Goal: Find specific page/section: Find specific page/section

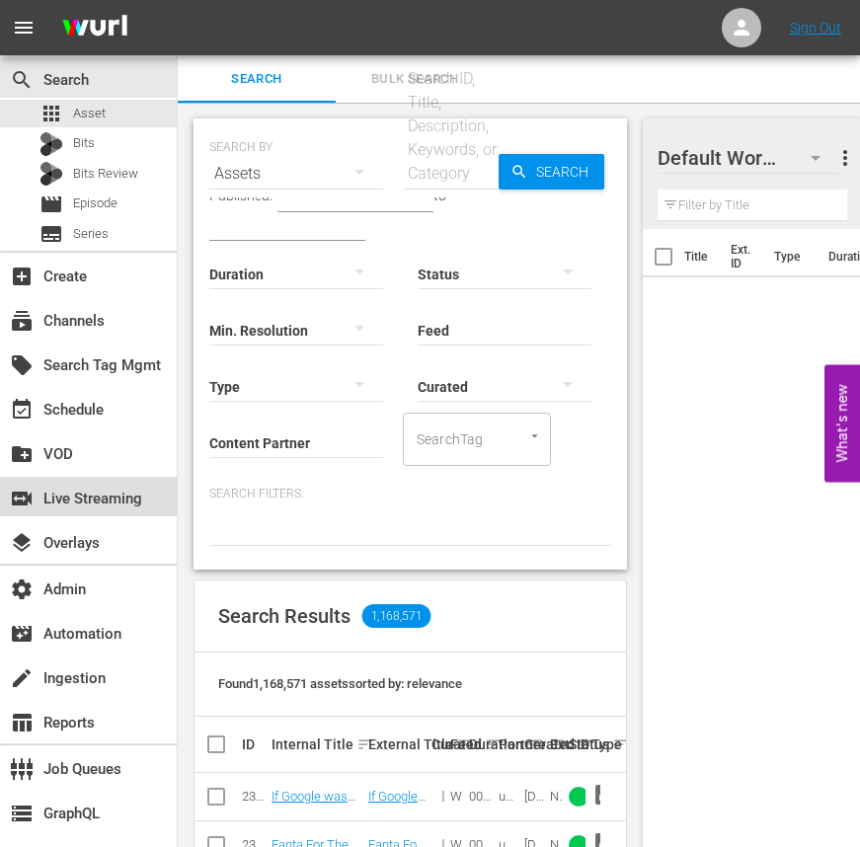
click at [96, 505] on div "switch_video Live Streaming" at bounding box center [55, 496] width 111 height 18
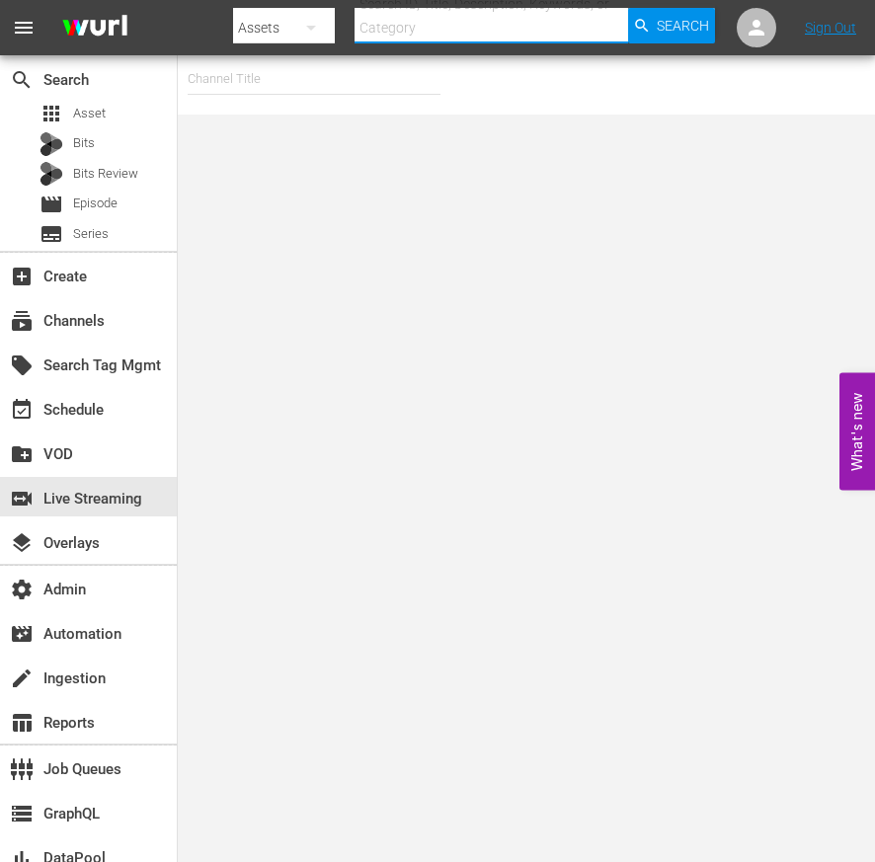
click at [455, 34] on input "text" at bounding box center [490, 27] width 273 height 47
click at [273, 72] on input "text" at bounding box center [314, 78] width 253 height 47
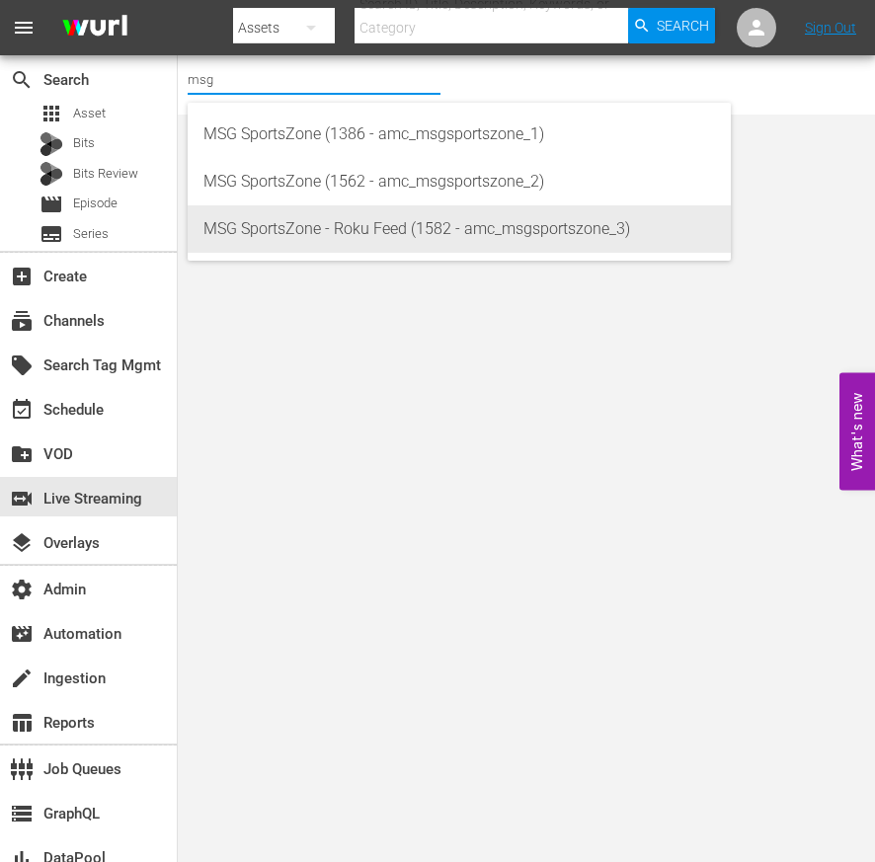
click at [432, 230] on div "MSG SportsZone - Roku Feed (1582 - amc_msgsportszone_3)" at bounding box center [458, 228] width 511 height 47
type input "MSG SportsZone - Roku Feed (1582 - amc_msgsportszone_3)"
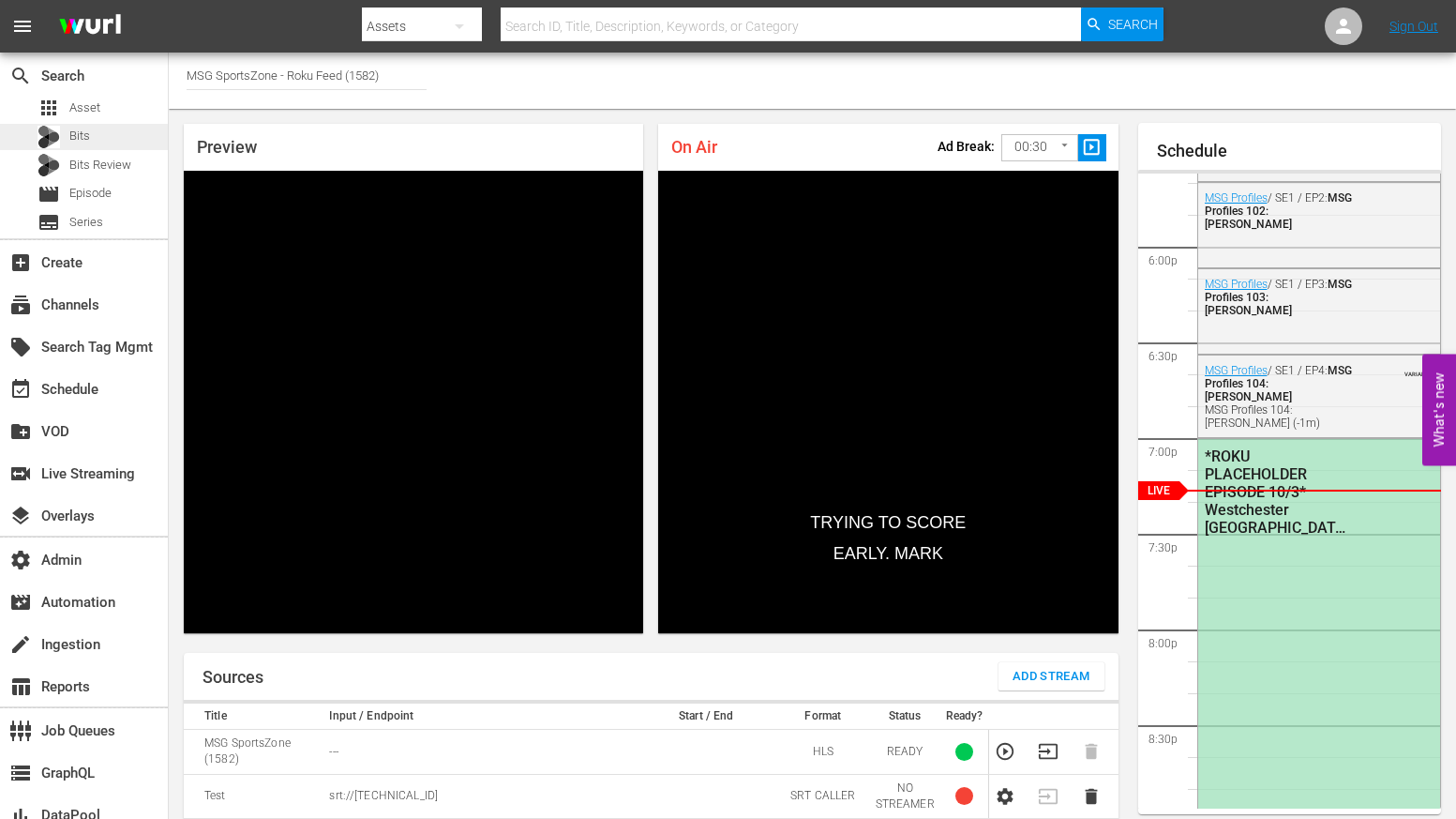
click at [73, 131] on span "Bits" at bounding box center [80, 136] width 21 height 19
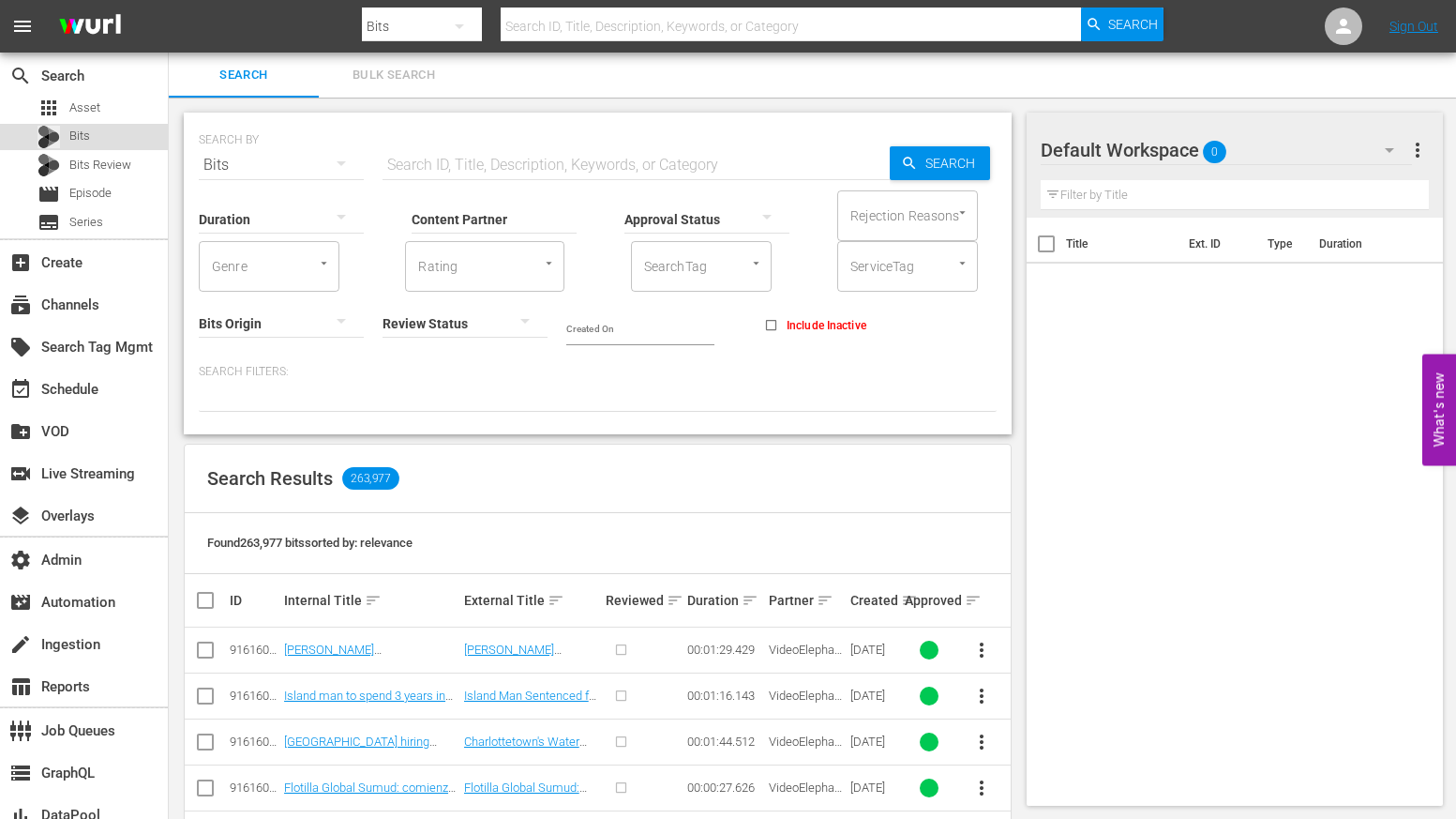
click at [107, 142] on div "Bits" at bounding box center [84, 137] width 168 height 27
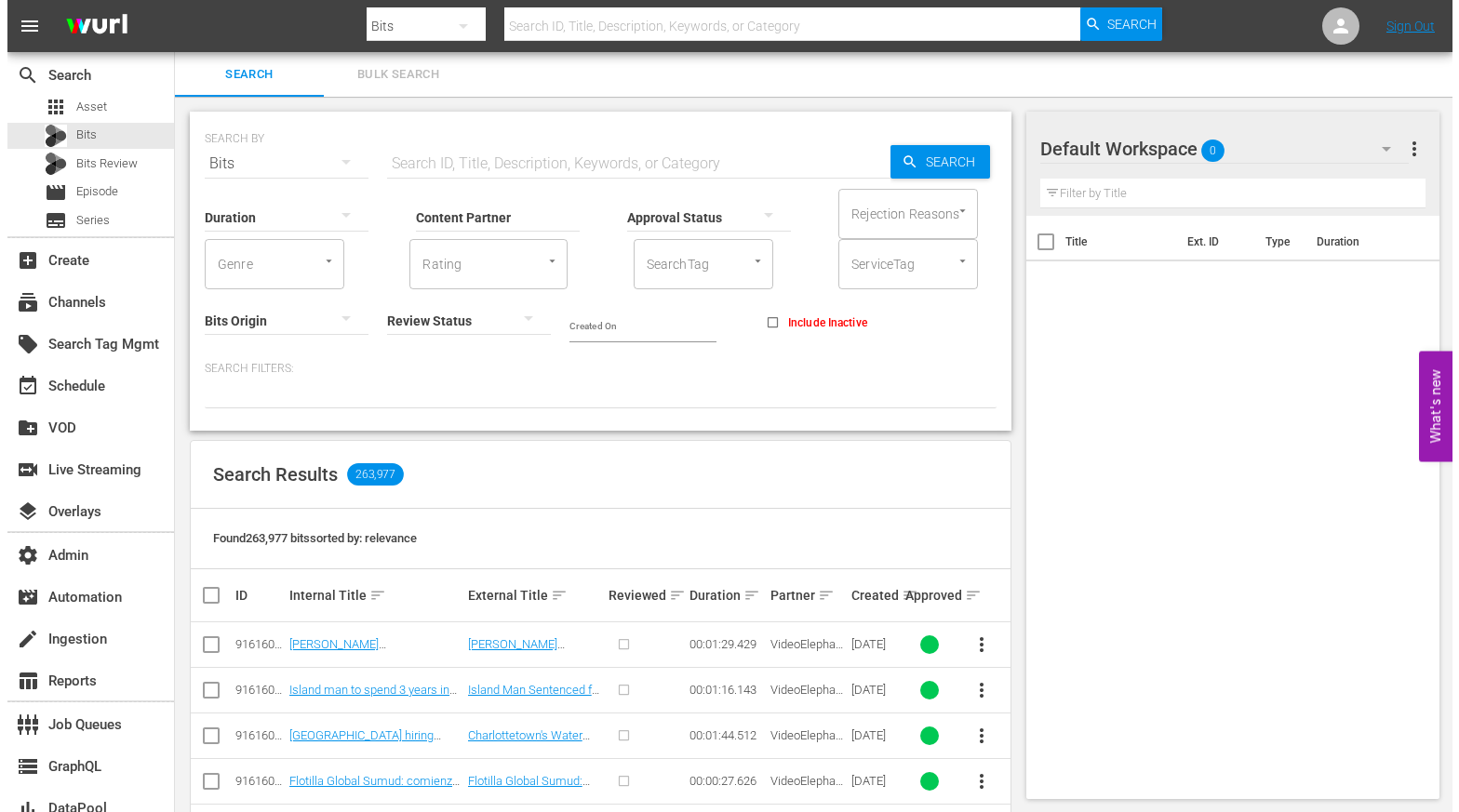
scroll to position [11, 0]
